Goal: Information Seeking & Learning: Learn about a topic

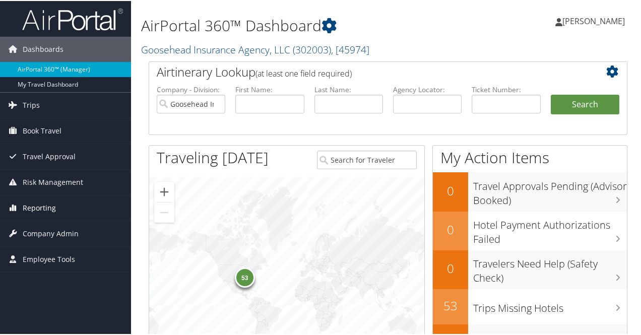
click at [22, 203] on link "Reporting" at bounding box center [65, 206] width 131 height 25
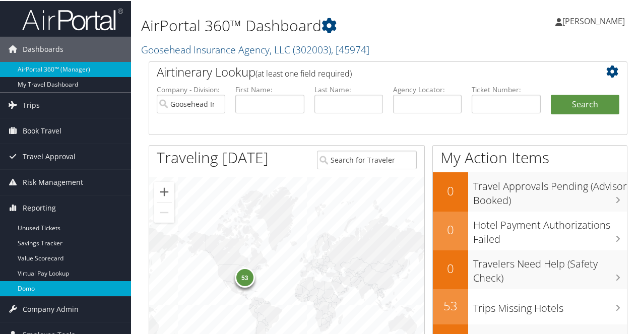
click at [24, 286] on link "Domo" at bounding box center [65, 287] width 131 height 15
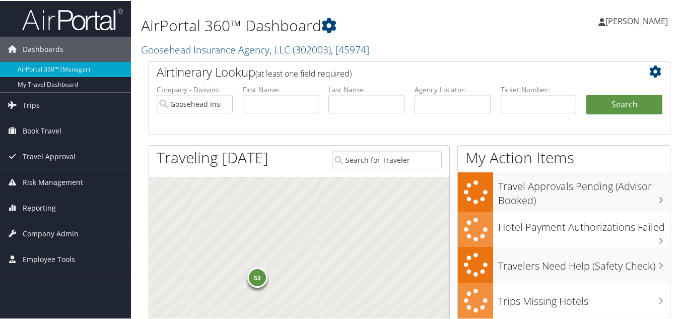
drag, startPoint x: 0, startPoint y: 0, endPoint x: 646, endPoint y: 20, distance: 646.7
click at [646, 20] on span "[PERSON_NAME]" at bounding box center [637, 20] width 62 height 11
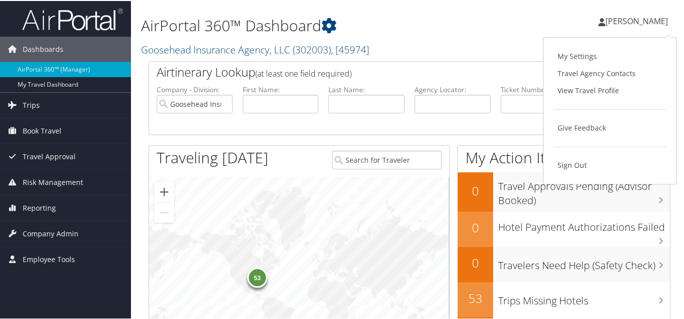
click at [509, 15] on div "Mara Erickson Mara Erickson My Settings Travel Agency Contacts View Travel Prof…" at bounding box center [573, 24] width 229 height 39
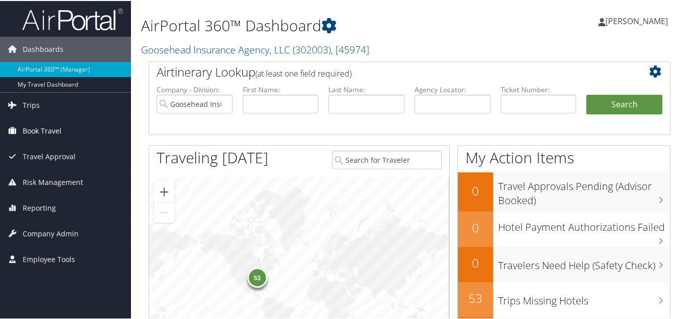
click at [54, 127] on span "Book Travel" at bounding box center [42, 129] width 39 height 25
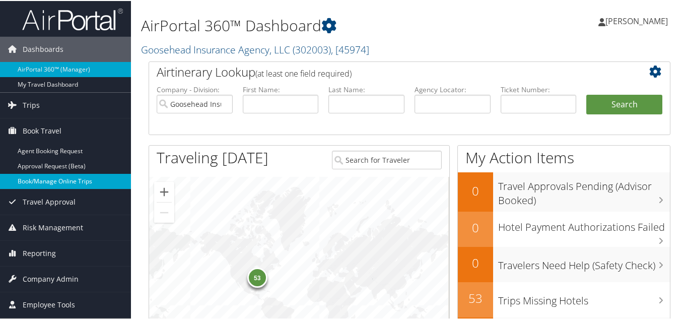
click at [39, 180] on link "Book/Manage Online Trips" at bounding box center [65, 180] width 131 height 15
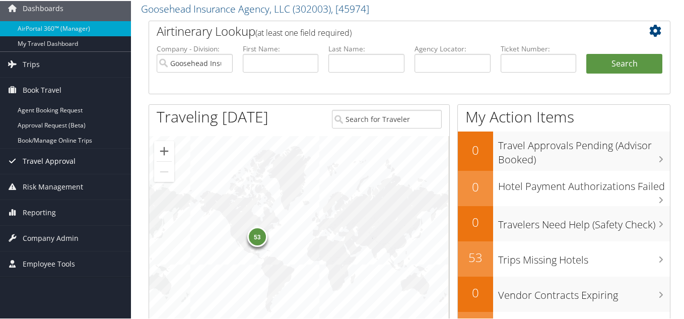
scroll to position [40, 0]
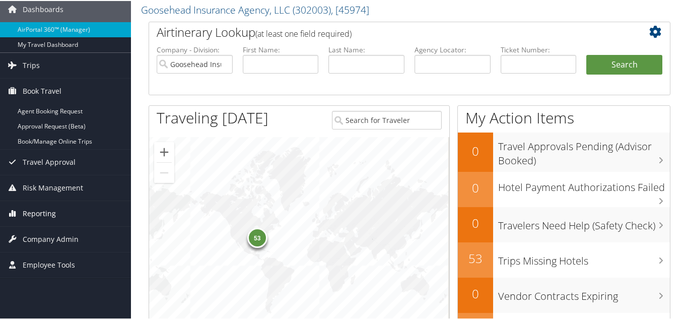
click at [35, 216] on span "Reporting" at bounding box center [39, 212] width 33 height 25
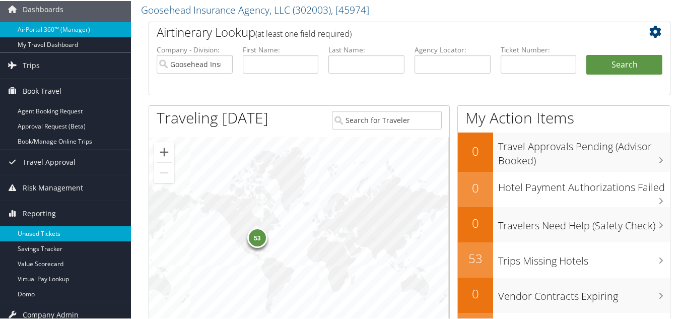
click at [37, 228] on link "Unused Tickets" at bounding box center [65, 232] width 131 height 15
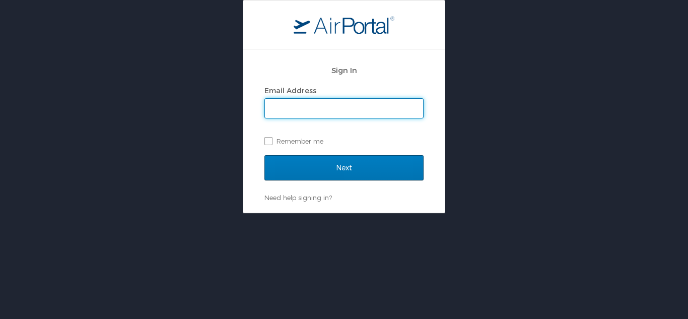
type input "[PERSON_NAME][EMAIL_ADDRESS][DOMAIN_NAME]"
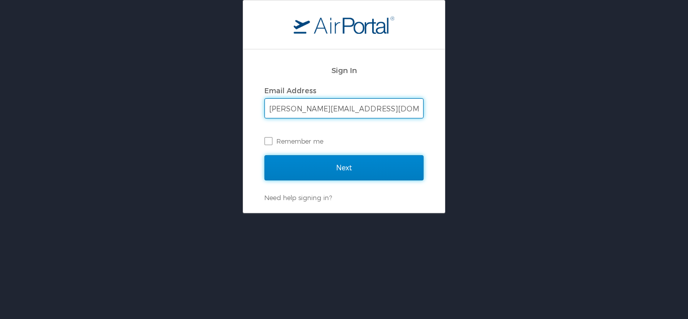
click at [386, 169] on input "Next" at bounding box center [344, 167] width 159 height 25
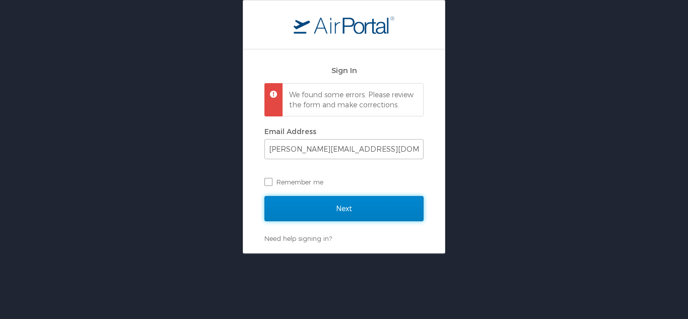
click at [377, 217] on input "Next" at bounding box center [344, 208] width 159 height 25
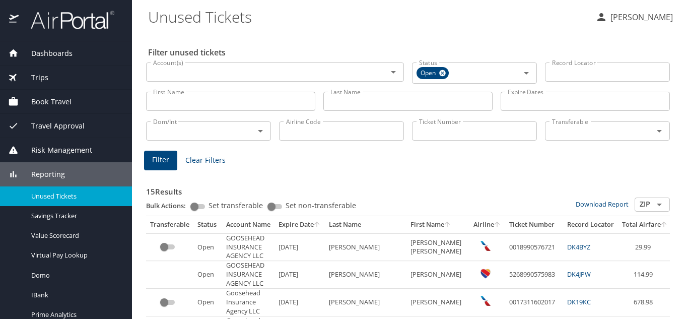
click at [38, 50] on span "Dashboards" at bounding box center [46, 53] width 54 height 11
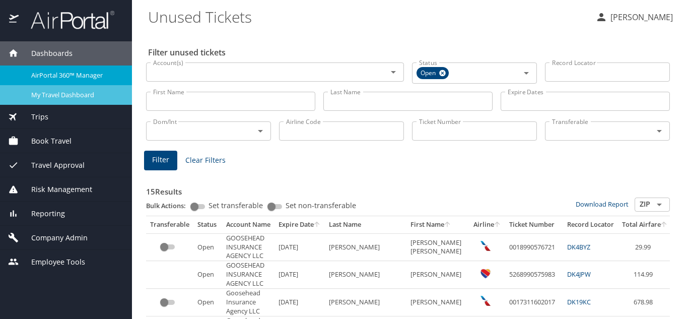
click at [82, 98] on span "My Travel Dashboard" at bounding box center [75, 95] width 89 height 10
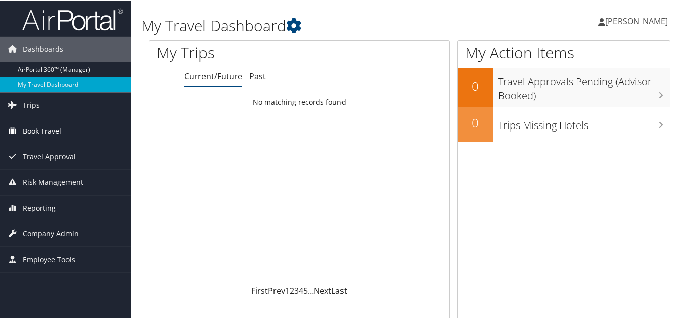
click at [56, 127] on span "Book Travel" at bounding box center [42, 129] width 39 height 25
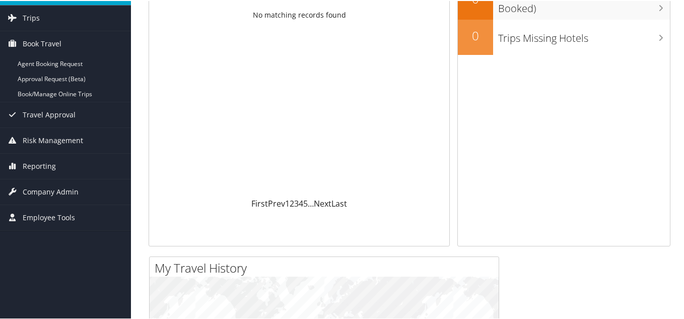
scroll to position [50, 0]
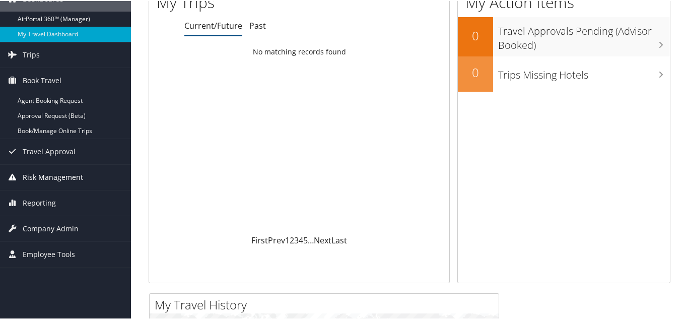
click at [62, 179] on span "Risk Management" at bounding box center [53, 176] width 60 height 25
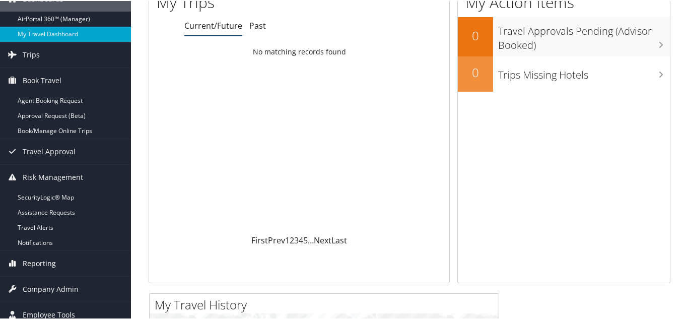
click at [37, 264] on span "Reporting" at bounding box center [39, 262] width 33 height 25
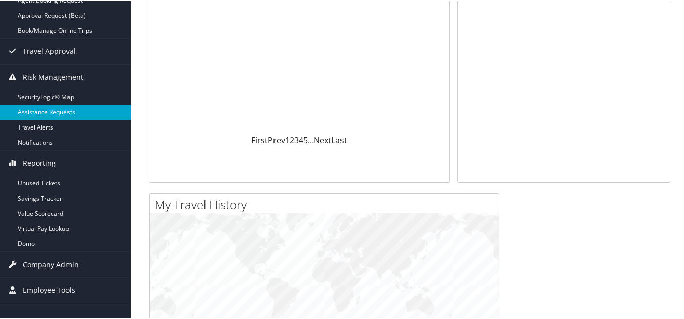
scroll to position [151, 0]
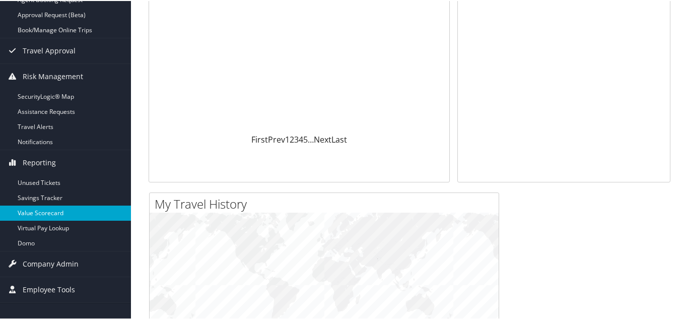
click at [51, 207] on link "Value Scorecard" at bounding box center [65, 212] width 131 height 15
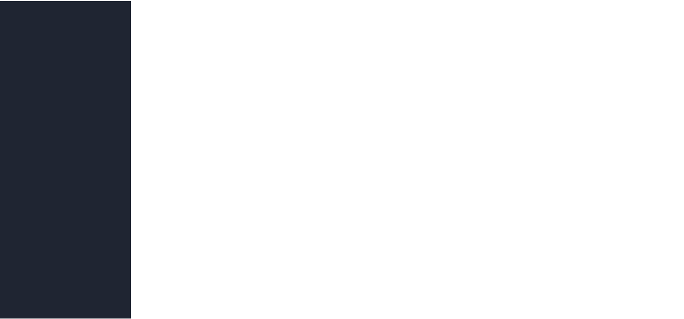
scroll to position [1360, 0]
